Goal: Task Accomplishment & Management: Use online tool/utility

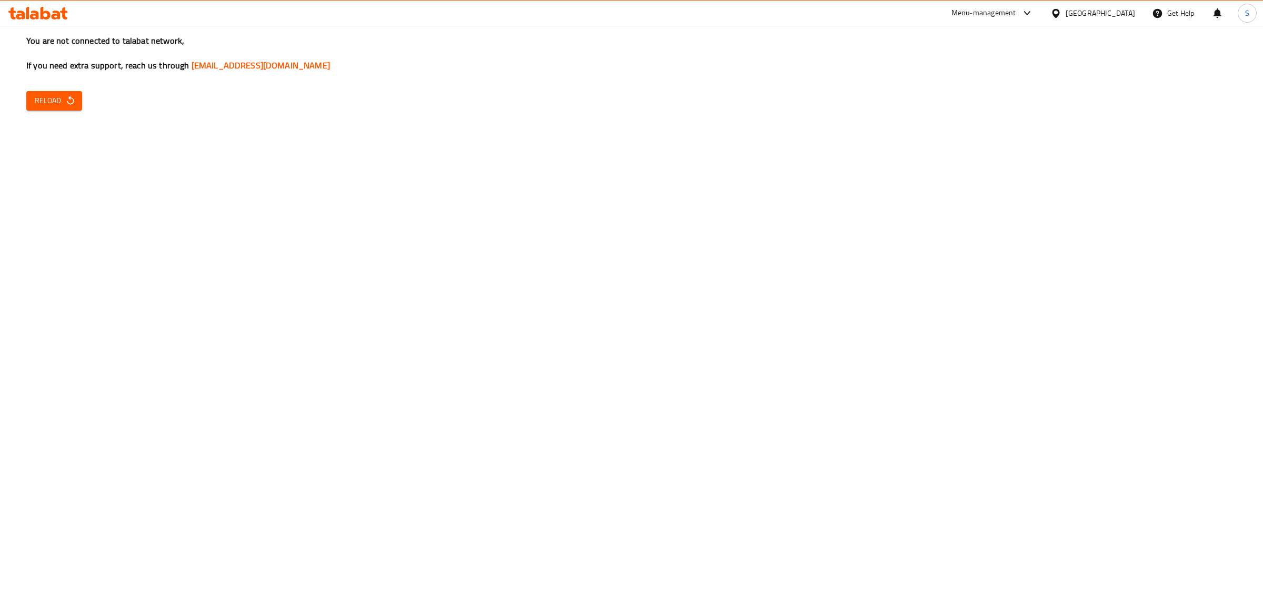
click at [59, 96] on span "Reload" at bounding box center [54, 100] width 39 height 13
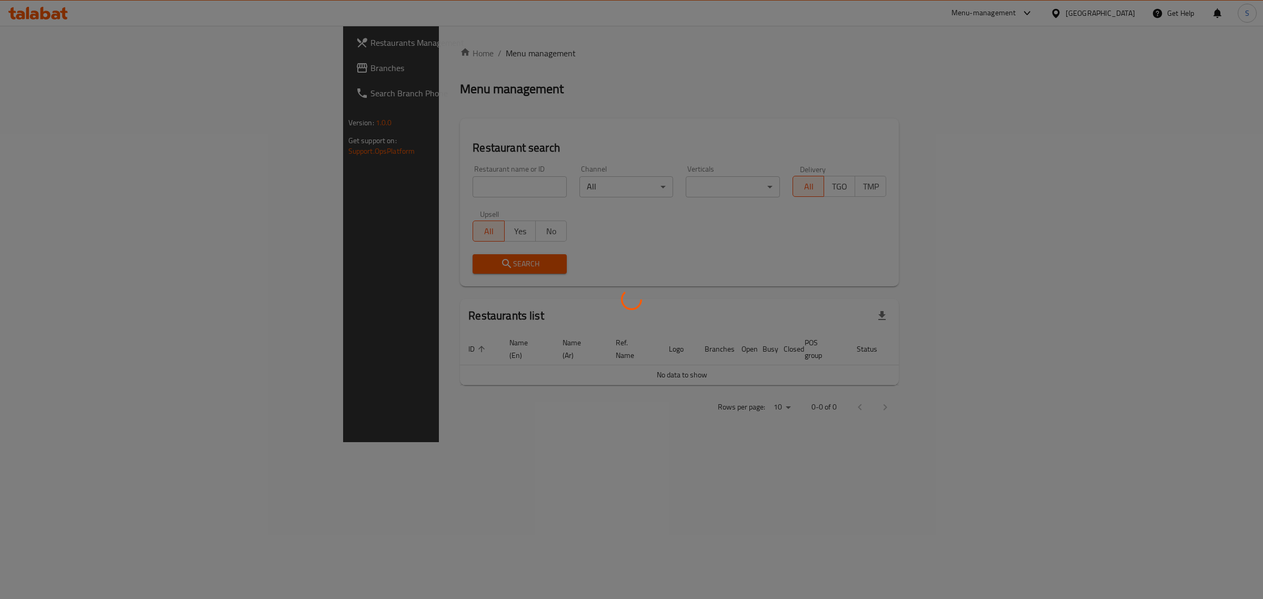
click at [324, 185] on div at bounding box center [631, 299] width 1263 height 599
click at [316, 186] on div at bounding box center [631, 299] width 1263 height 599
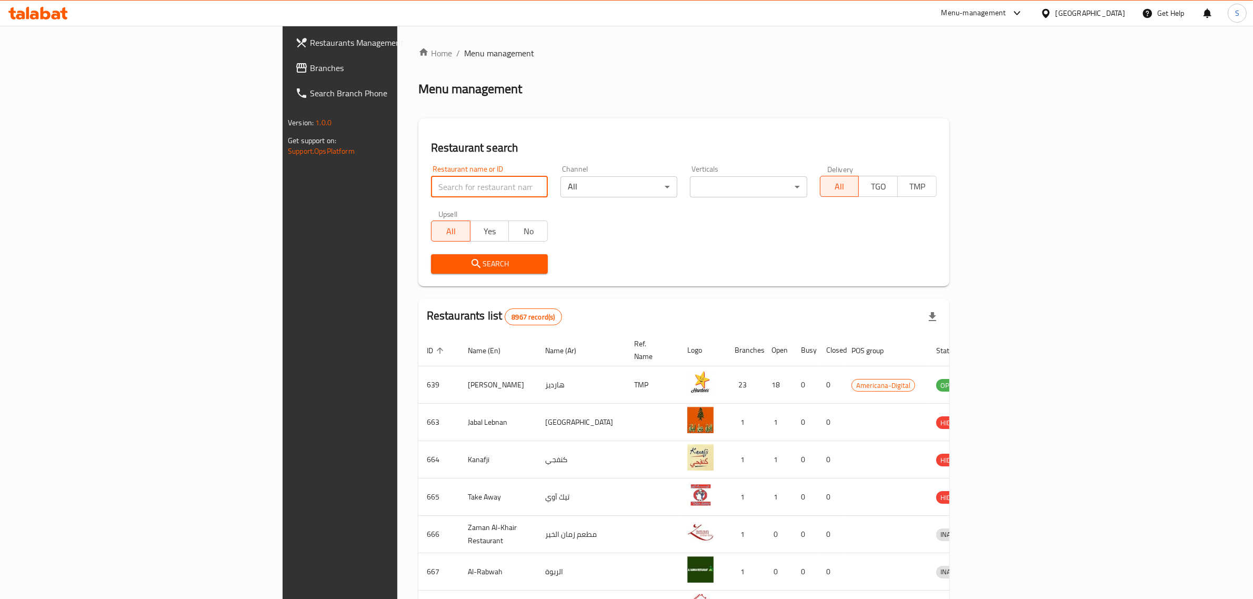
click at [431, 186] on input "search" at bounding box center [489, 186] width 117 height 21
type input "p"
type input "mascotas"
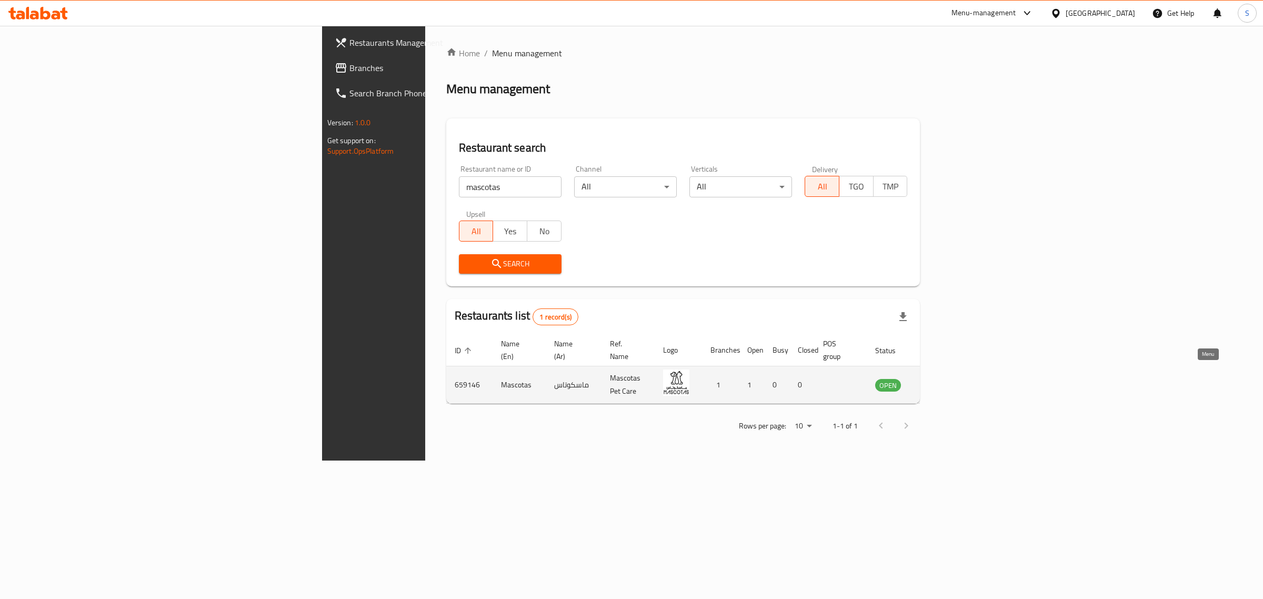
click at [942, 381] on icon "enhanced table" at bounding box center [937, 385] width 12 height 9
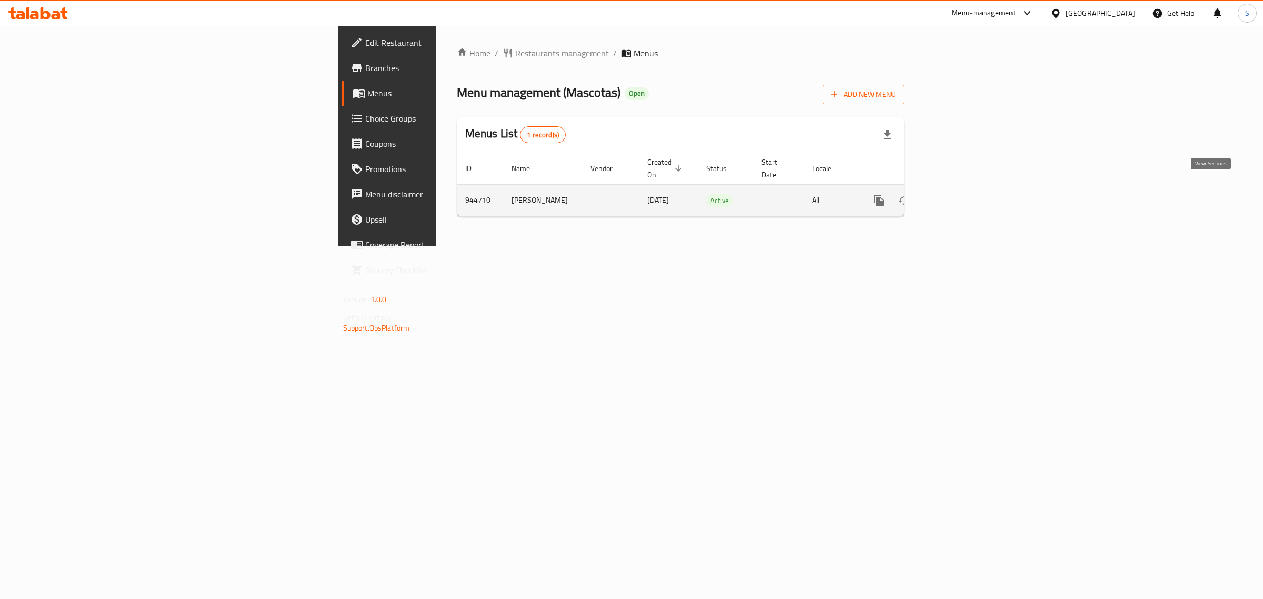
click at [961, 194] on icon "enhanced table" at bounding box center [954, 200] width 13 height 13
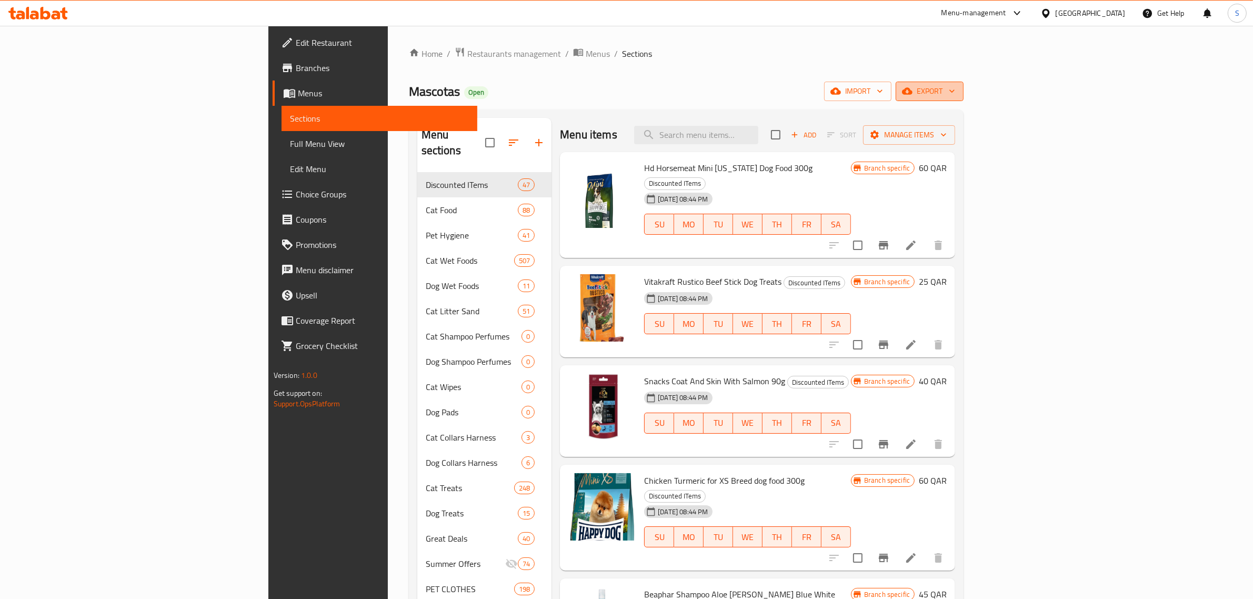
click at [964, 98] on button "export" at bounding box center [930, 91] width 68 height 19
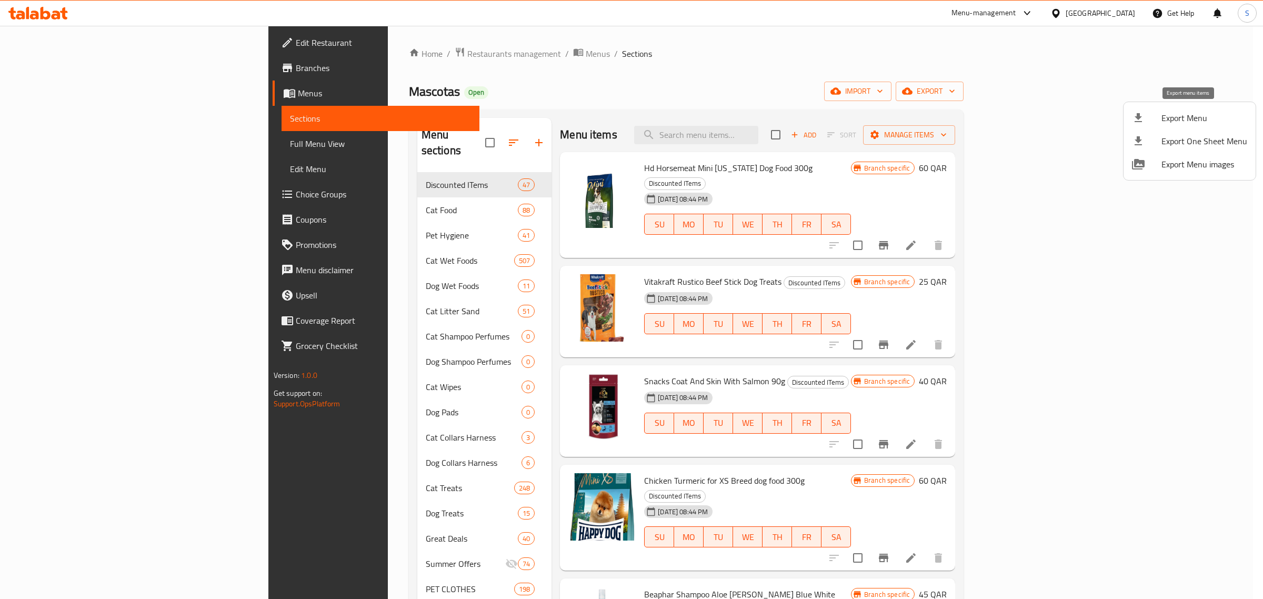
click at [1188, 115] on span "Export Menu" at bounding box center [1204, 118] width 86 height 13
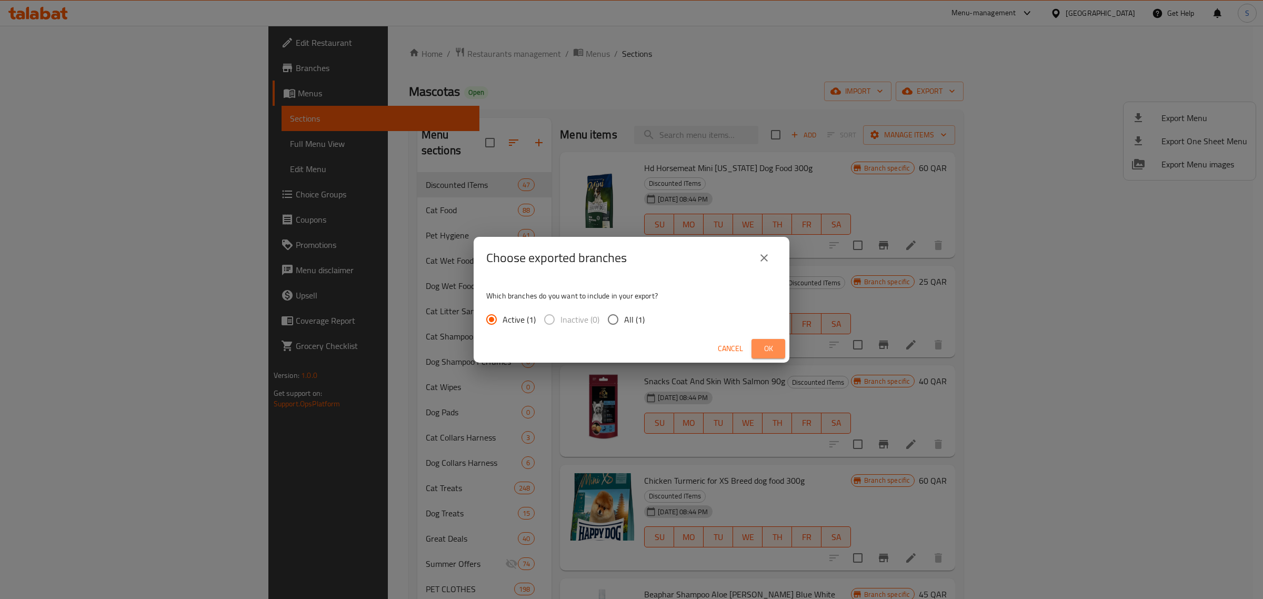
click at [764, 345] on span "Ok" at bounding box center [768, 348] width 17 height 13
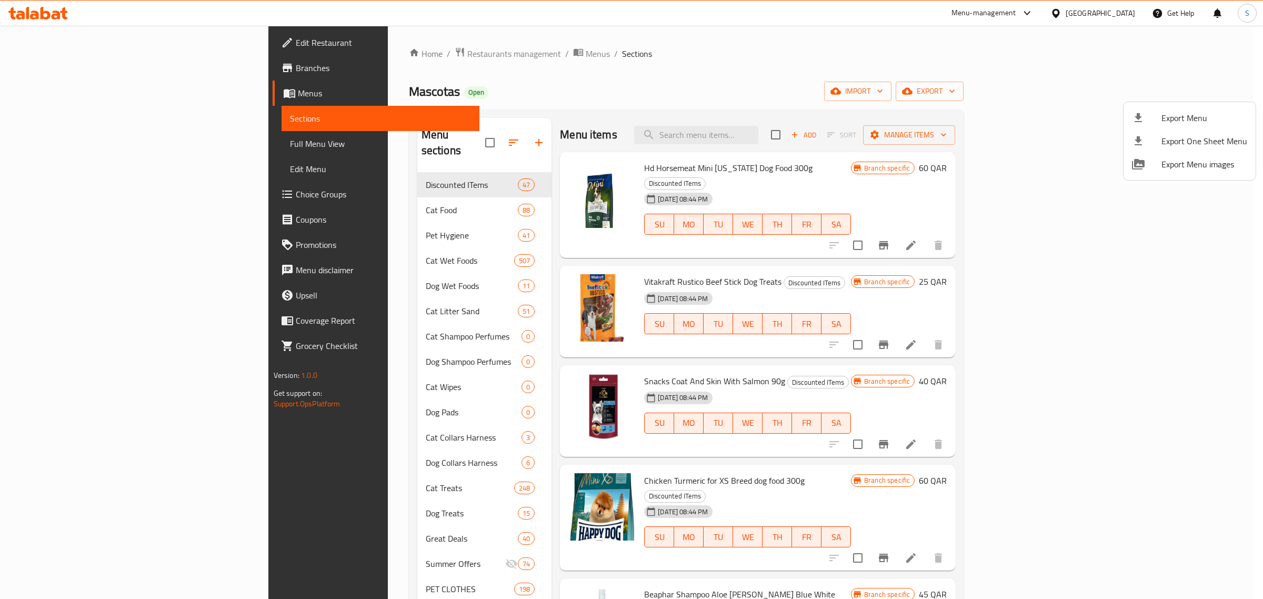
click at [39, 16] on div at bounding box center [631, 299] width 1263 height 599
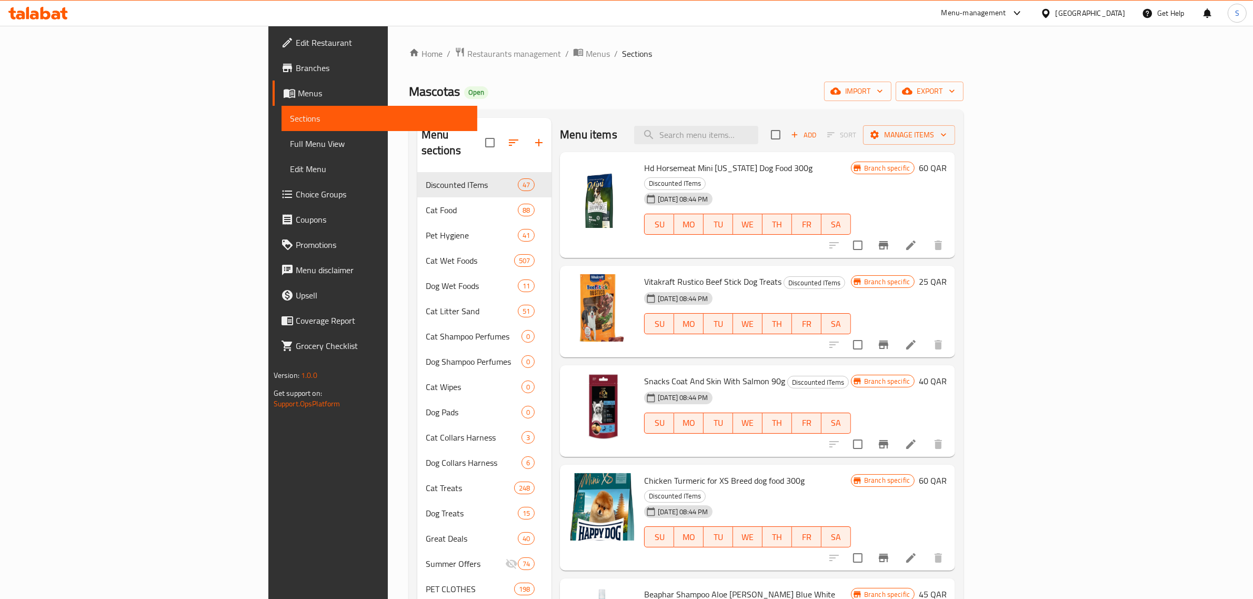
click at [39, 16] on icon at bounding box center [37, 13] width 59 height 13
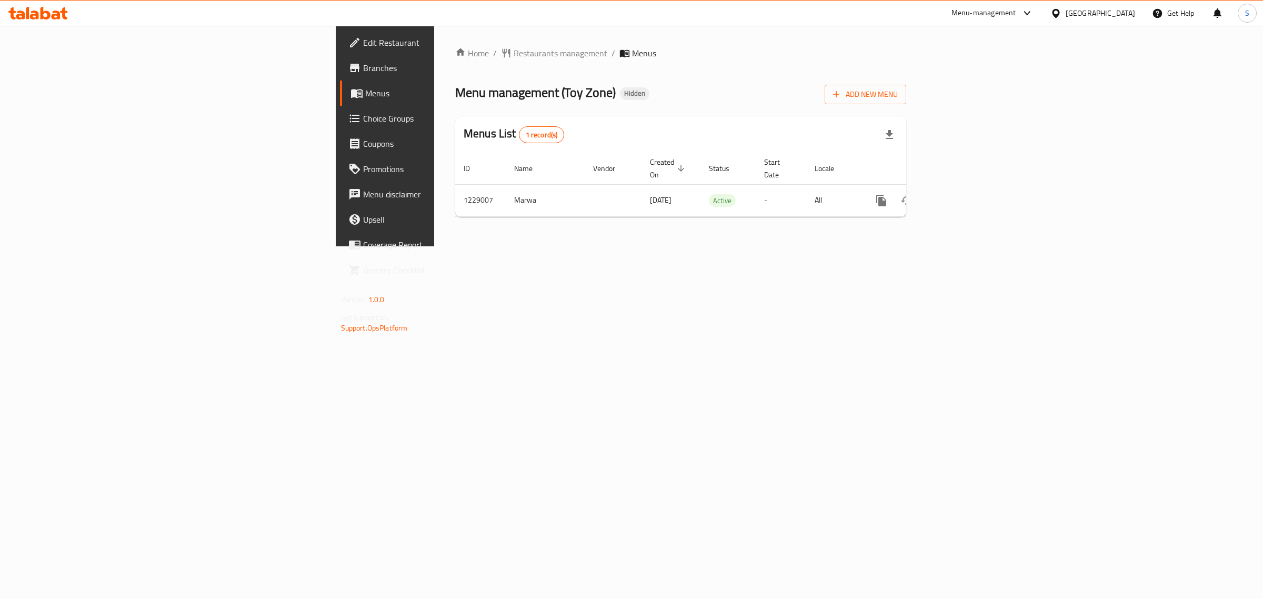
click at [363, 66] on span "Branches" at bounding box center [450, 68] width 175 height 13
